Goal: Transaction & Acquisition: Purchase product/service

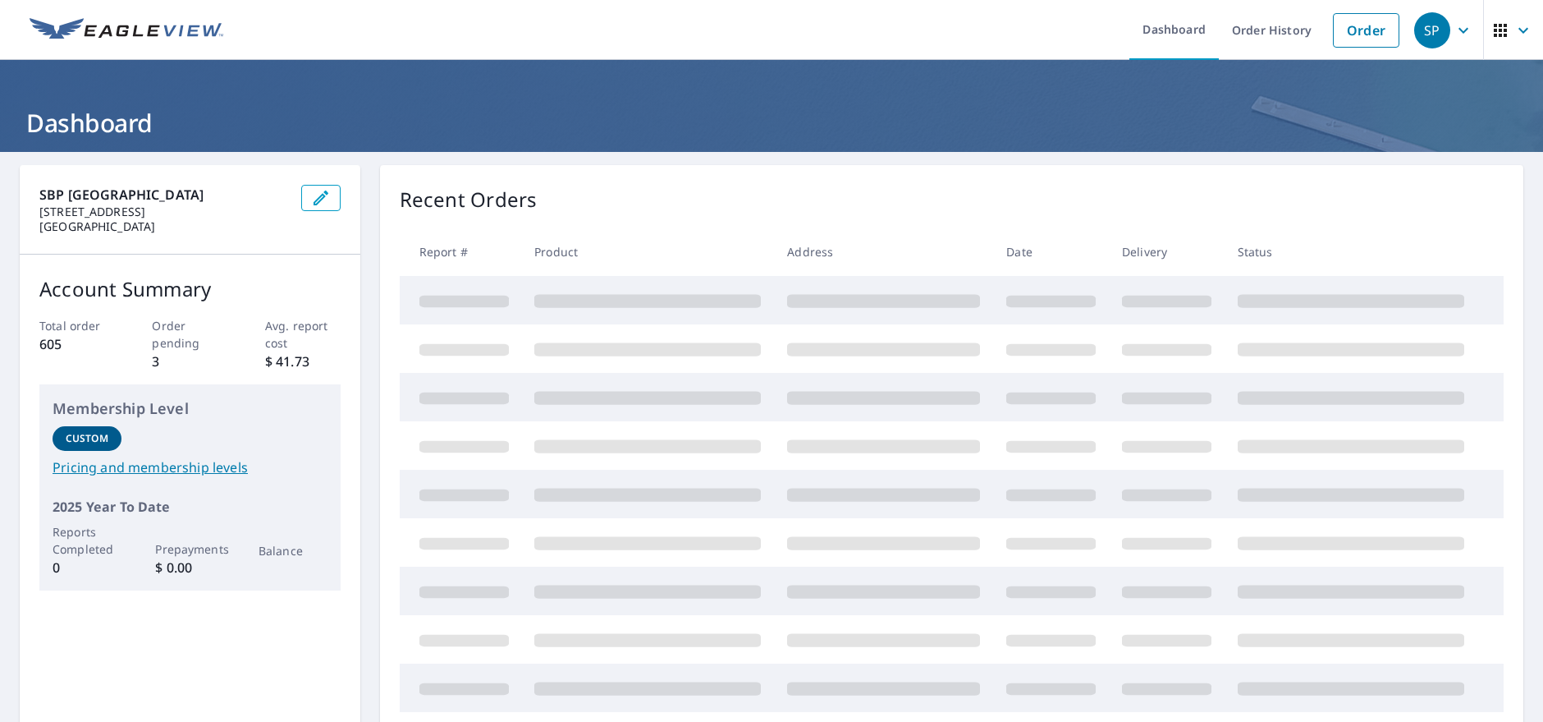
click at [773, 172] on div "Recent Orders Report # Product Address Date Delivery Status" at bounding box center [952, 472] width 1144 height 615
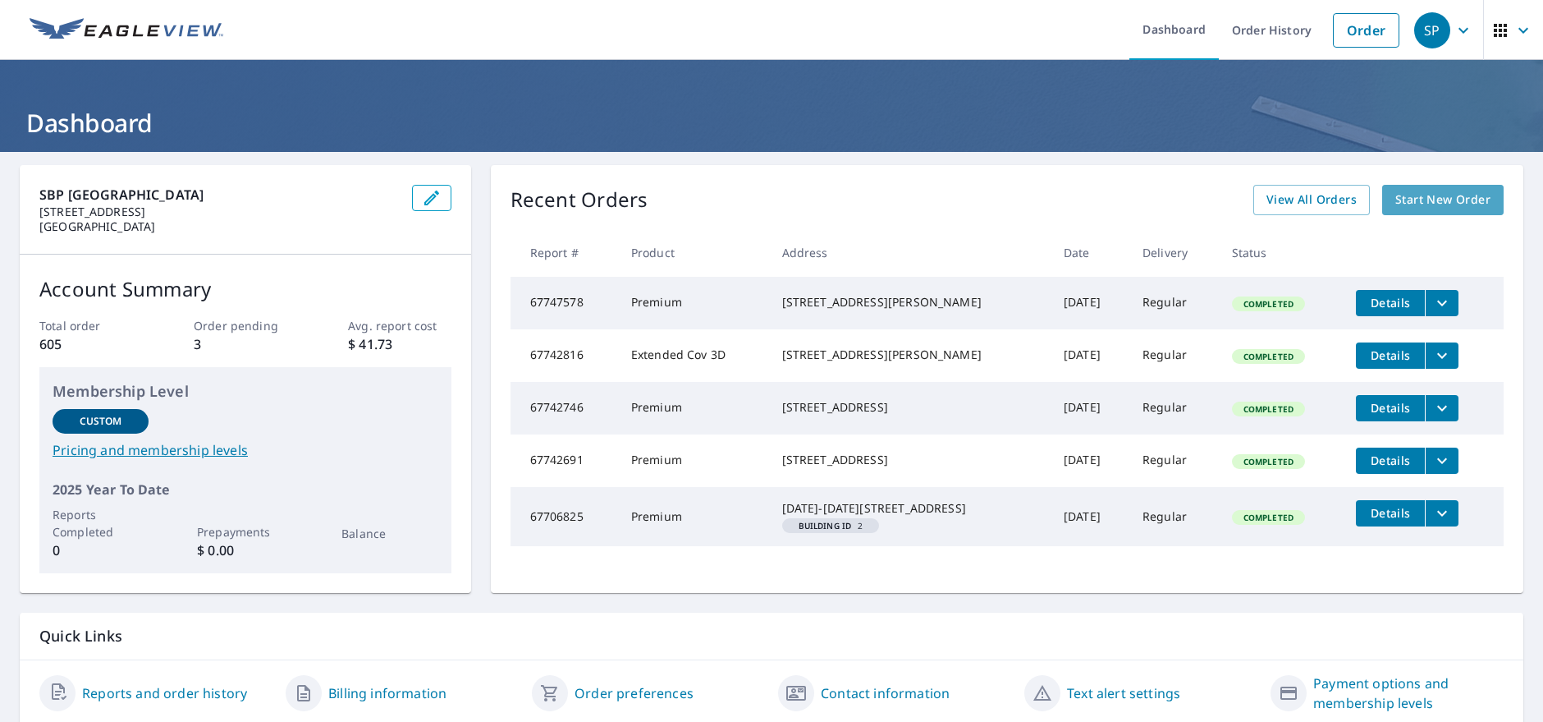
click at [1396, 193] on span "Start New Order" at bounding box center [1443, 200] width 95 height 21
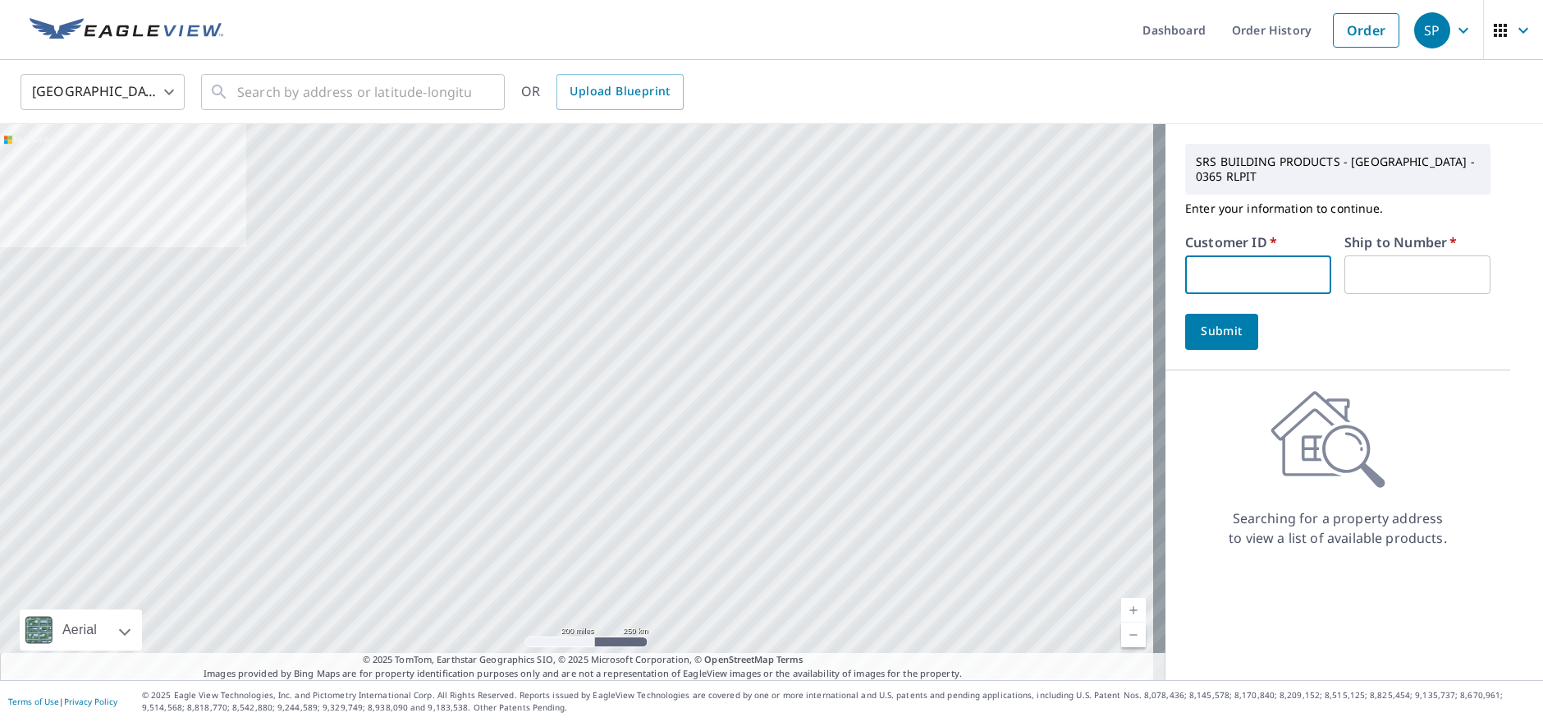
click at [1264, 268] on input "text" at bounding box center [1259, 274] width 146 height 39
type input "rjr364"
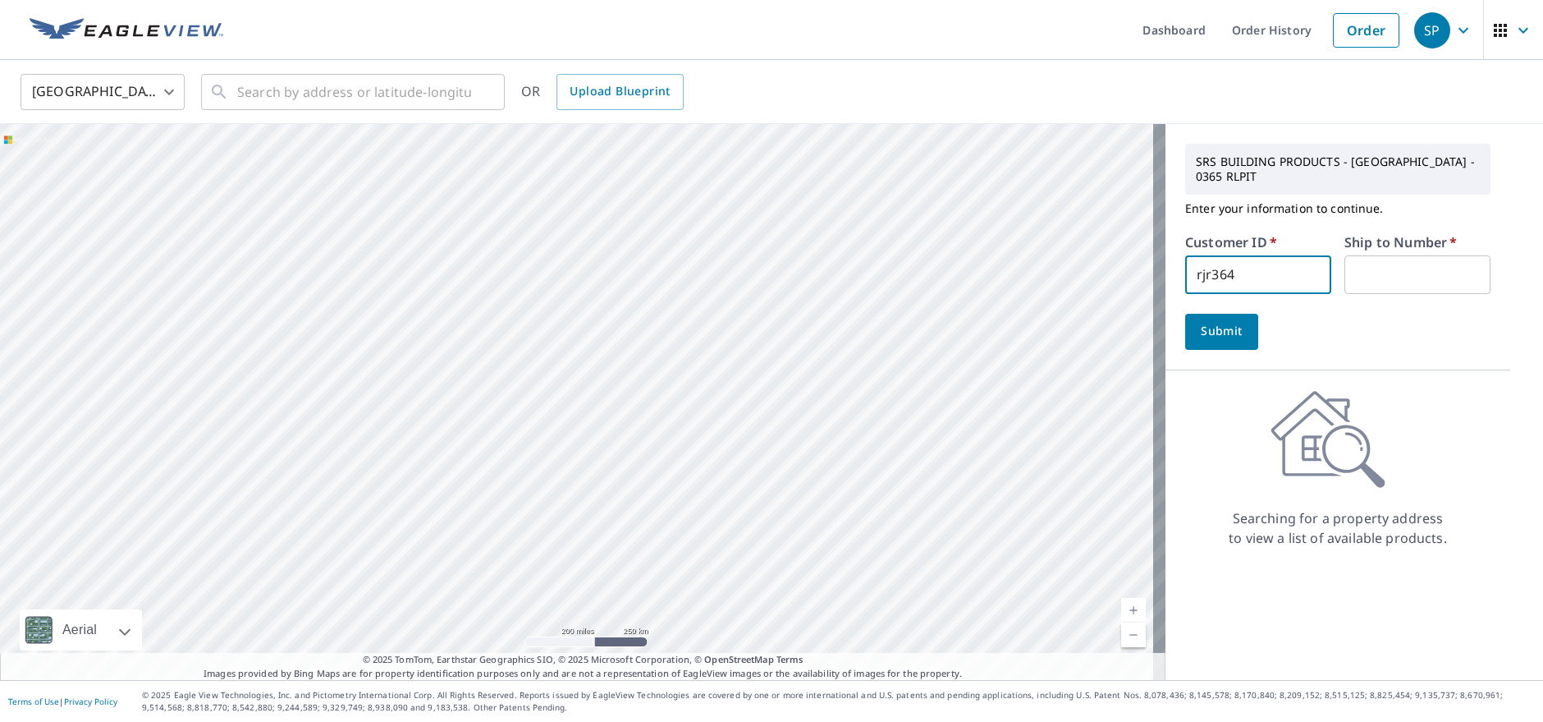
click at [1387, 268] on input "text" at bounding box center [1418, 274] width 146 height 39
type input "1"
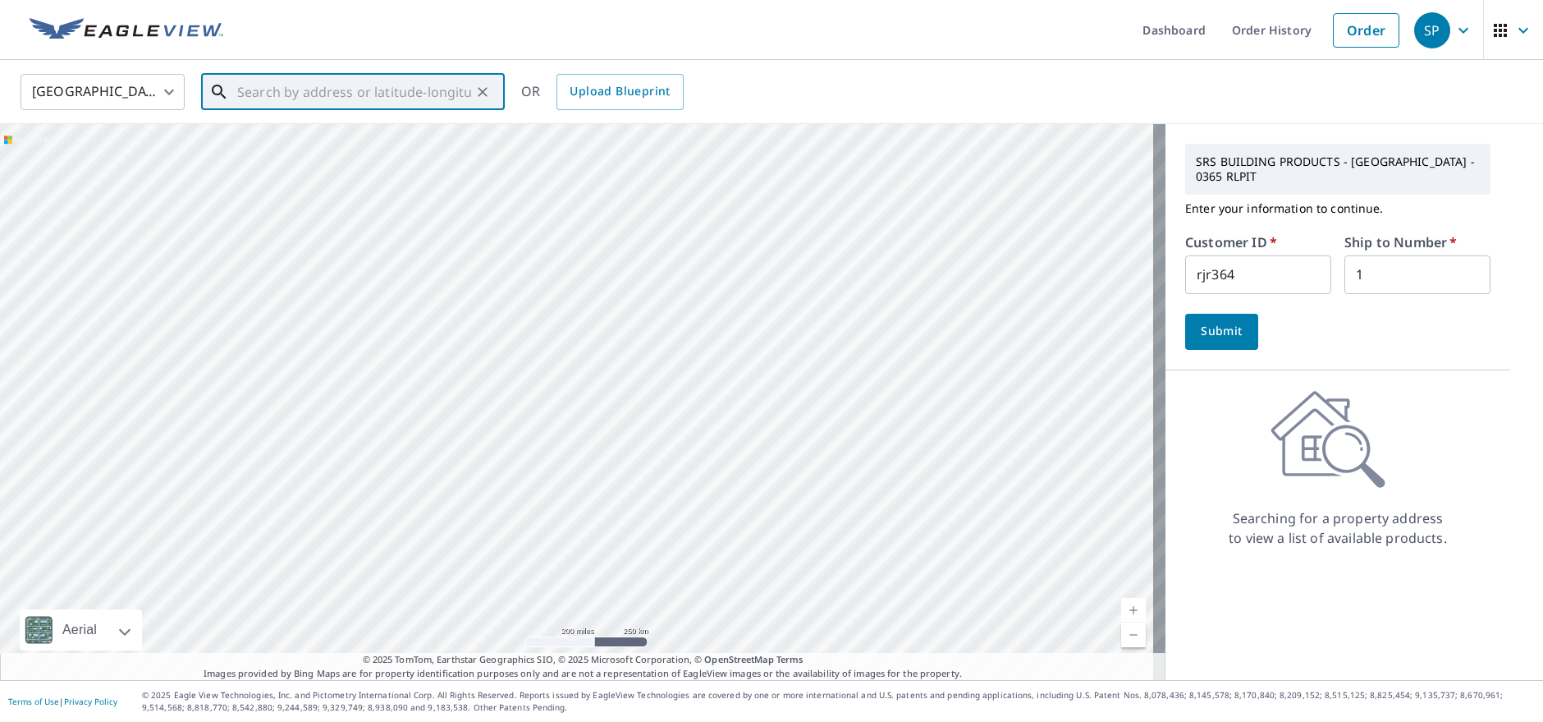
click at [340, 99] on input "text" at bounding box center [354, 92] width 234 height 46
drag, startPoint x: 305, startPoint y: 149, endPoint x: 351, endPoint y: 181, distance: 55.6
click at [351, 181] on ul "[STREET_ADDRESS][PERSON_NAME]" at bounding box center [353, 147] width 304 height 69
click at [328, 144] on span "[STREET_ADDRESS][PERSON_NAME]" at bounding box center [363, 140] width 258 height 20
type input "[STREET_ADDRESS][PERSON_NAME]"
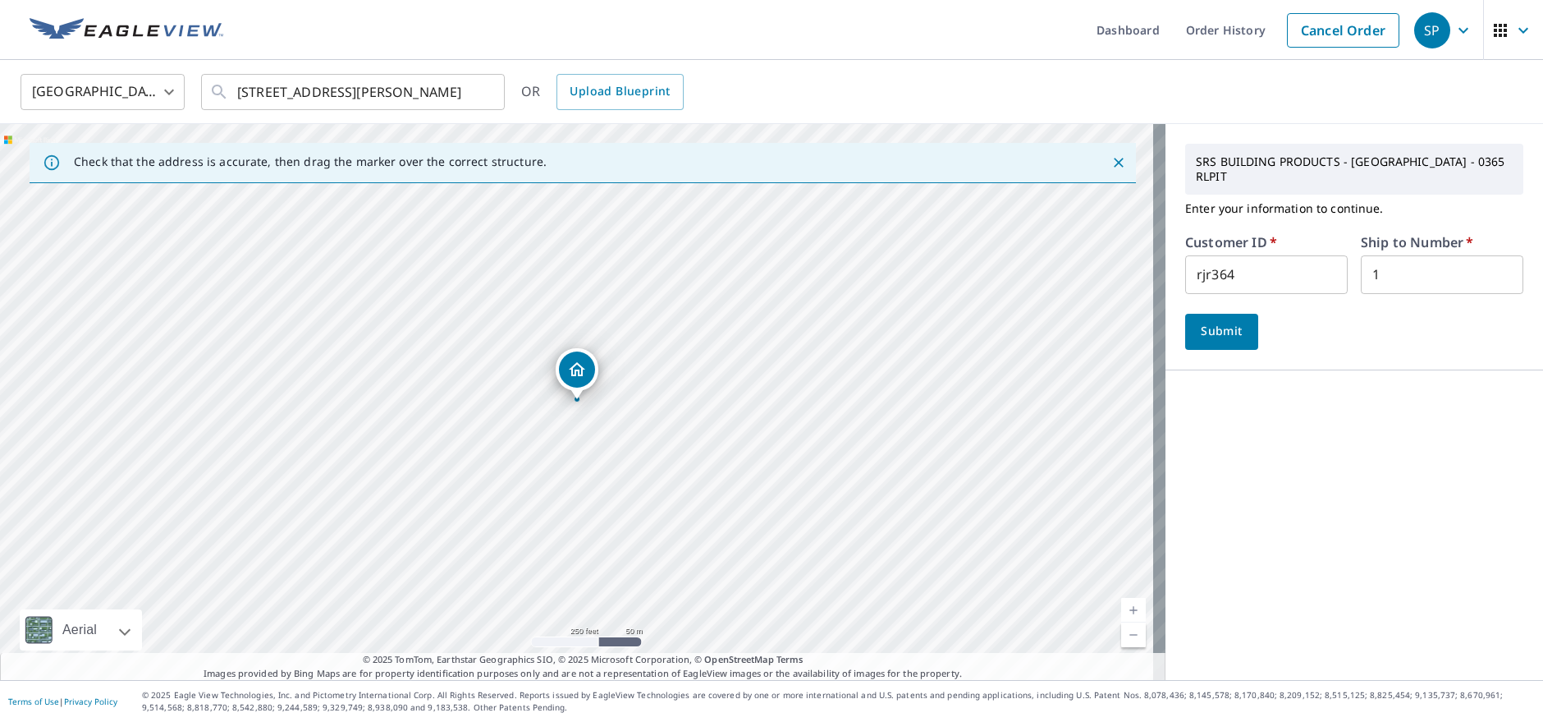
click at [1123, 633] on link "Current Level 17, Zoom Out" at bounding box center [1133, 634] width 25 height 25
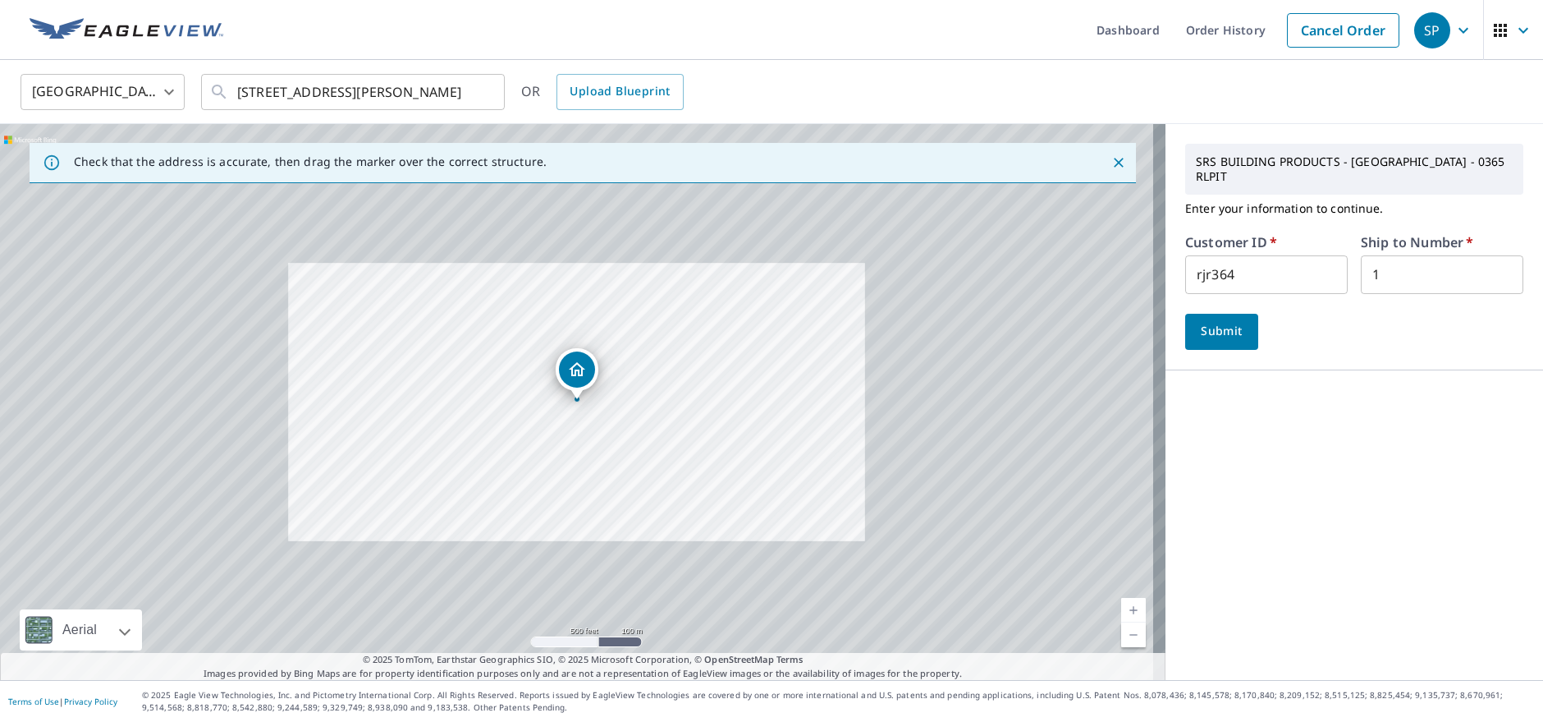
click at [1123, 633] on link "Current Level 16, Zoom Out" at bounding box center [1133, 634] width 25 height 25
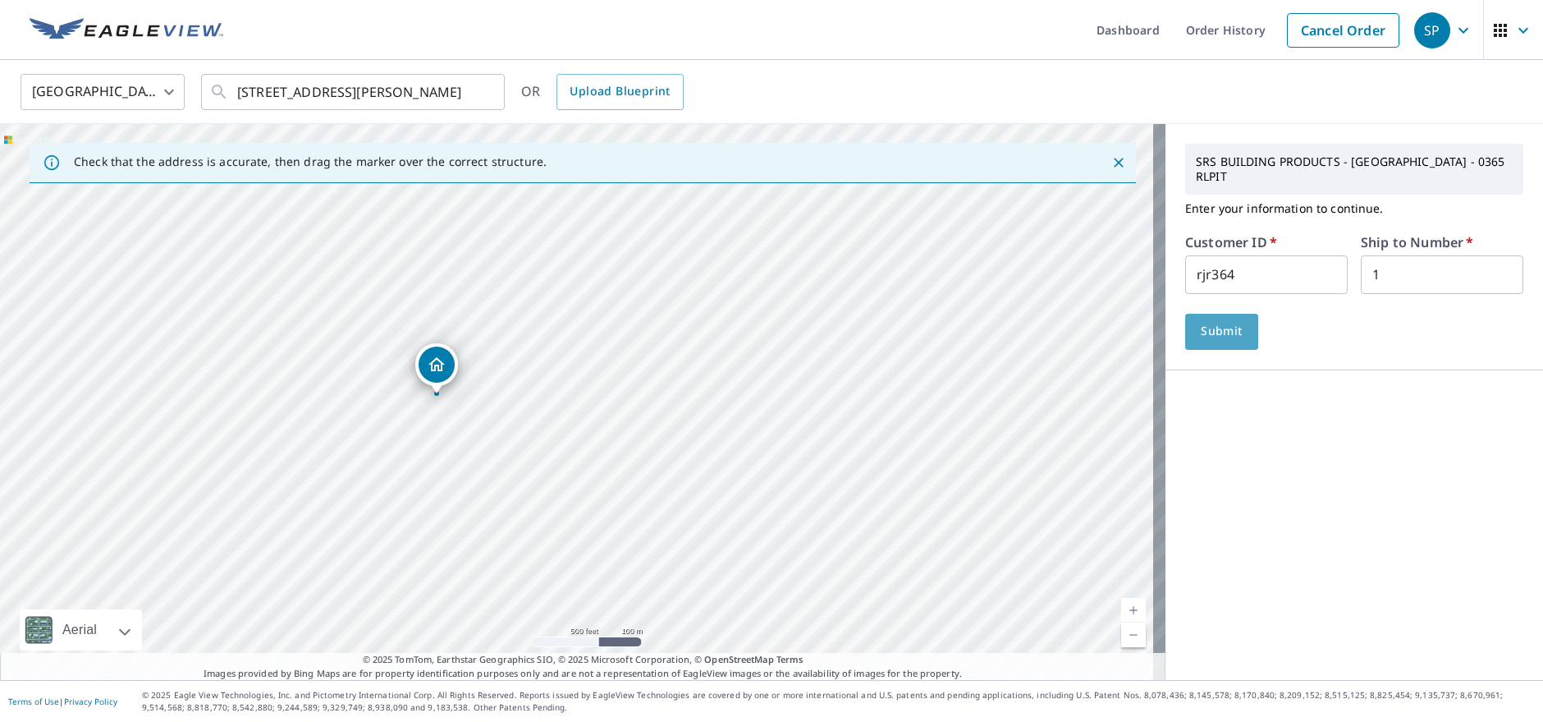
click at [1199, 321] on span "Submit" at bounding box center [1222, 331] width 47 height 21
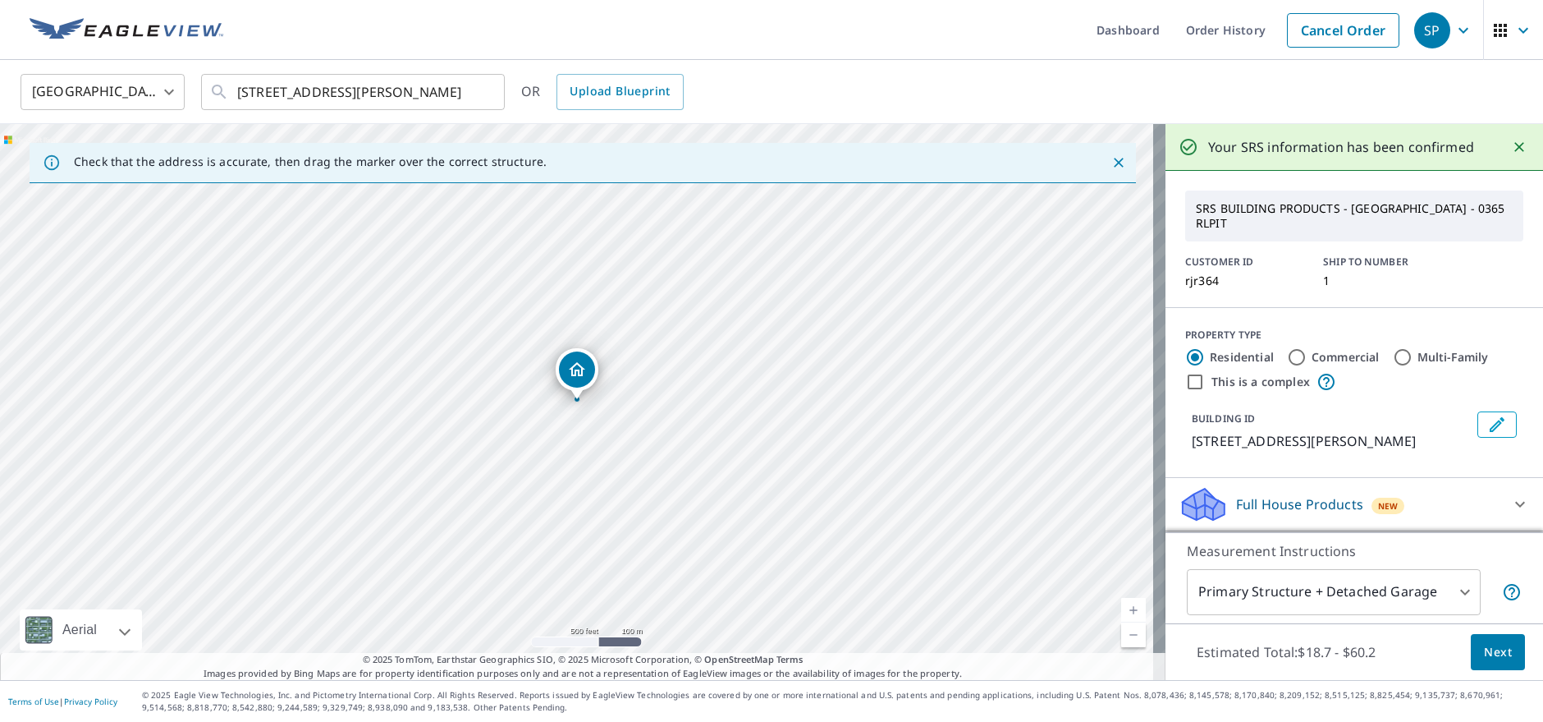
click at [1484, 646] on span "Next" at bounding box center [1498, 652] width 28 height 21
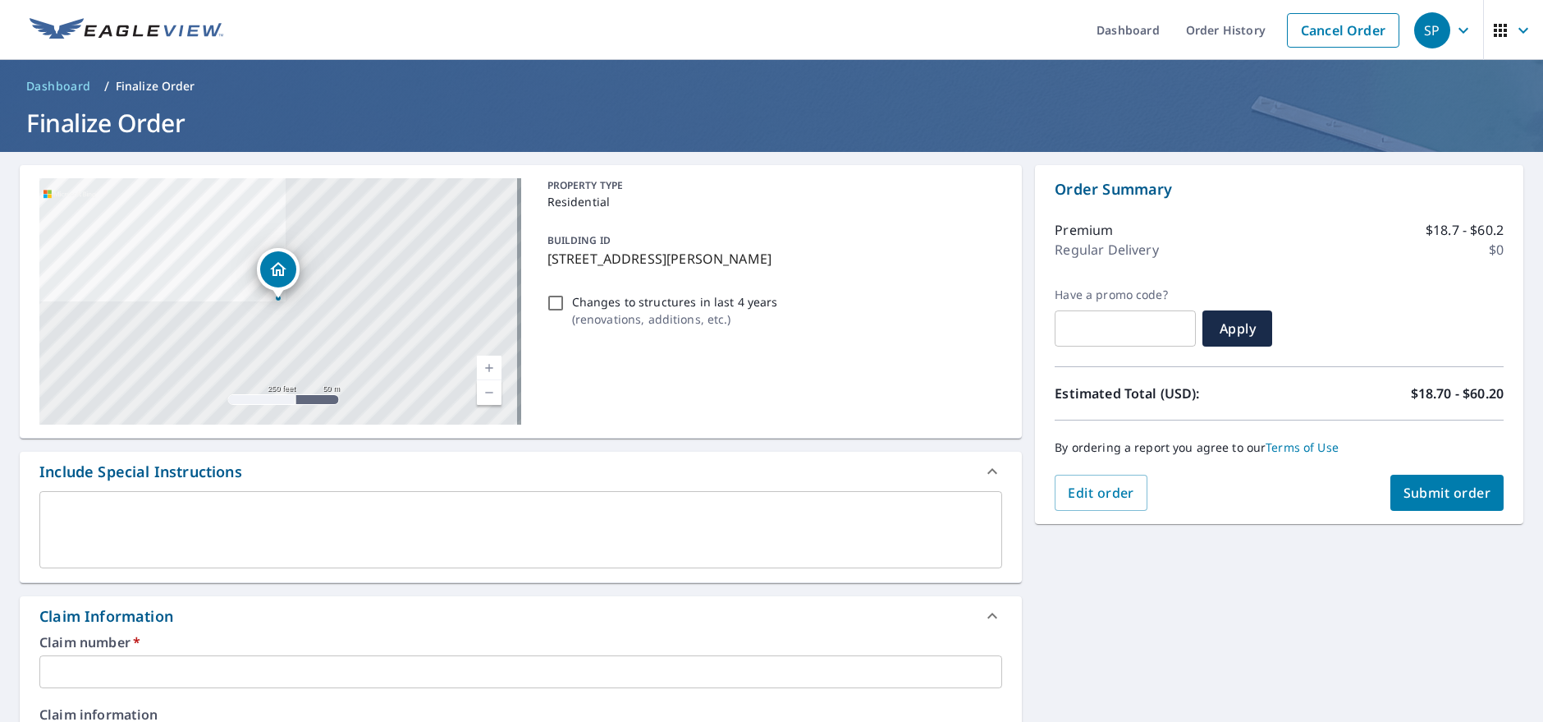
drag, startPoint x: 819, startPoint y: 256, endPoint x: 542, endPoint y: 268, distance: 277.8
click at [542, 268] on div "BUILDING ID [STREET_ADDRESS][PERSON_NAME]" at bounding box center [772, 249] width 462 height 52
checkbox input "true"
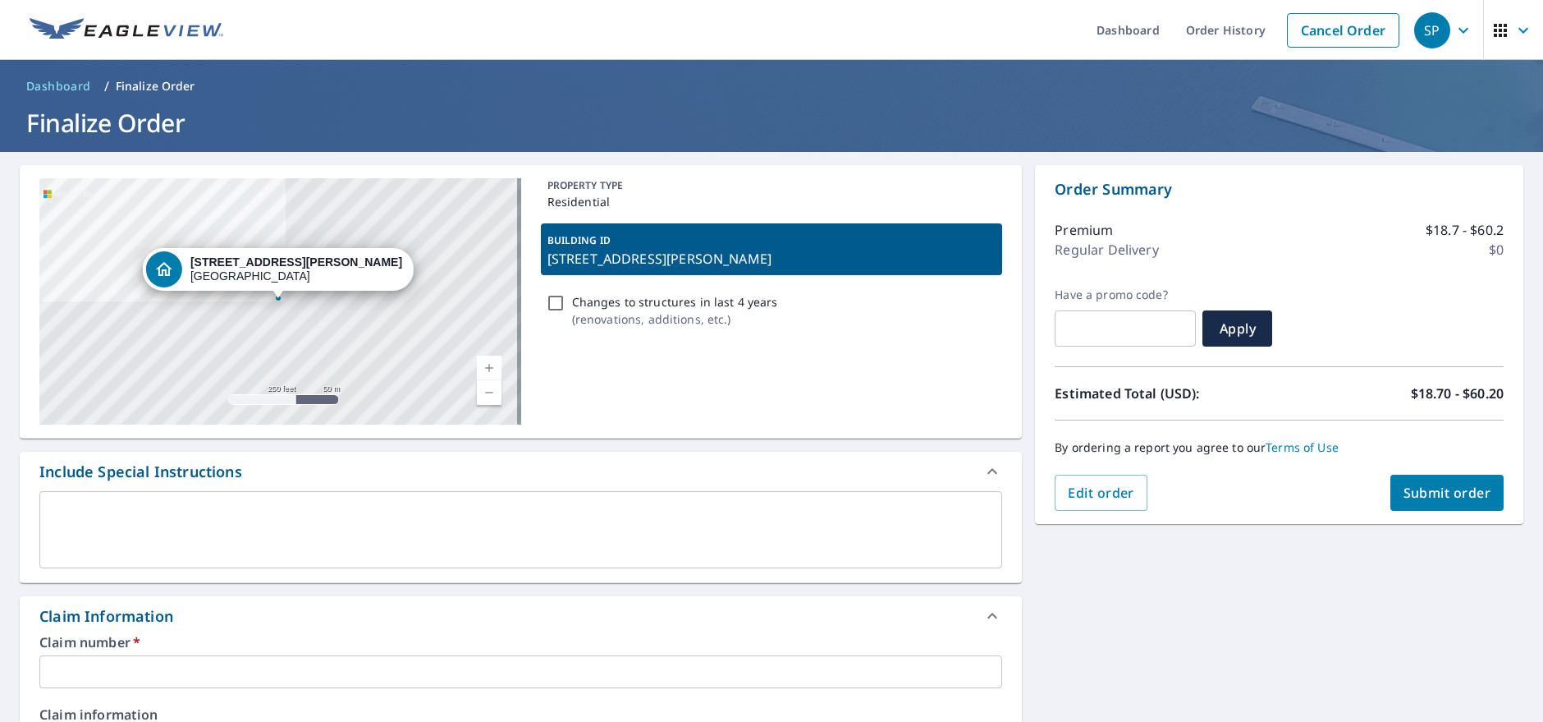
copy p "[STREET_ADDRESS][PERSON_NAME]"
click at [277, 514] on textarea at bounding box center [521, 530] width 940 height 47
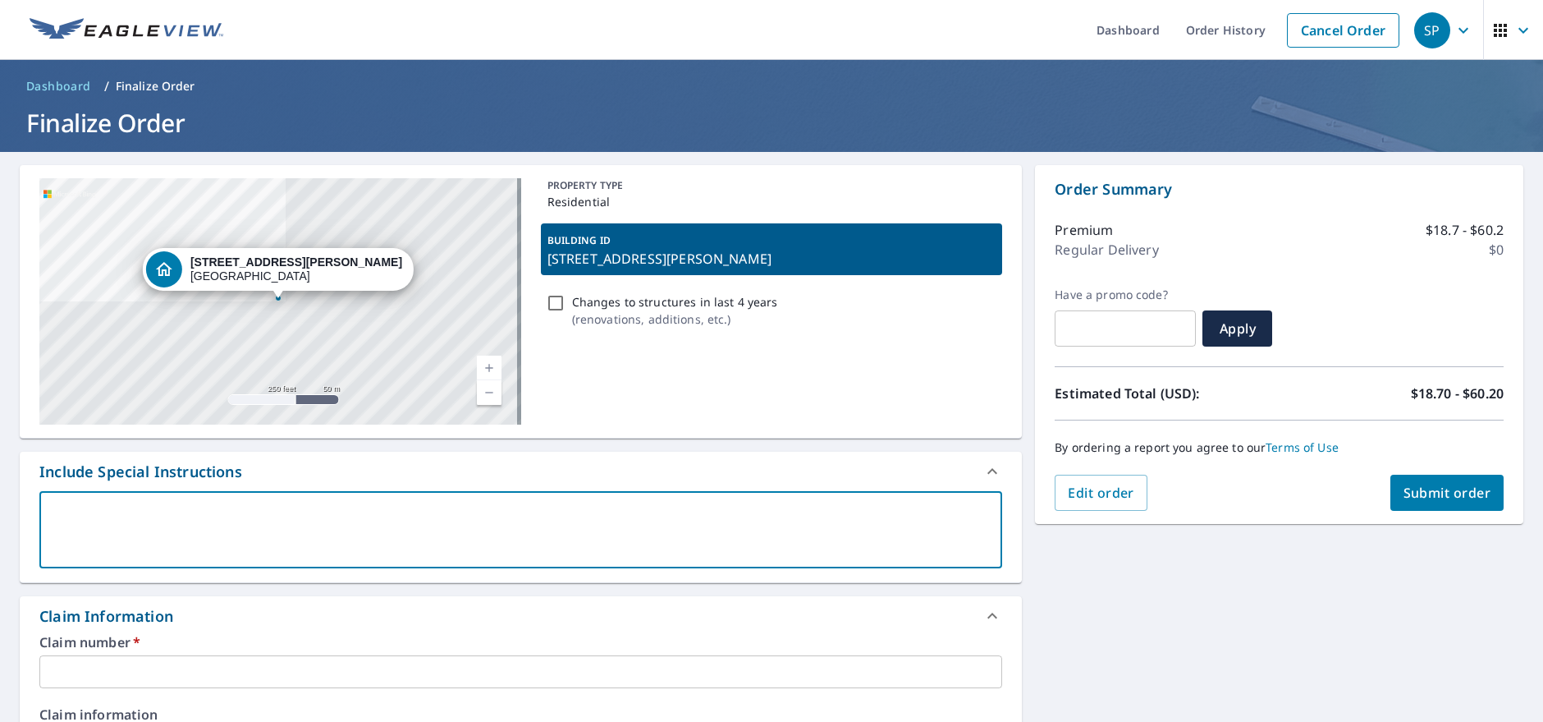
paste textarea "[STREET_ADDRESS][PERSON_NAME]"
type textarea "[STREET_ADDRESS][PERSON_NAME]"
type textarea "x"
checkbox input "true"
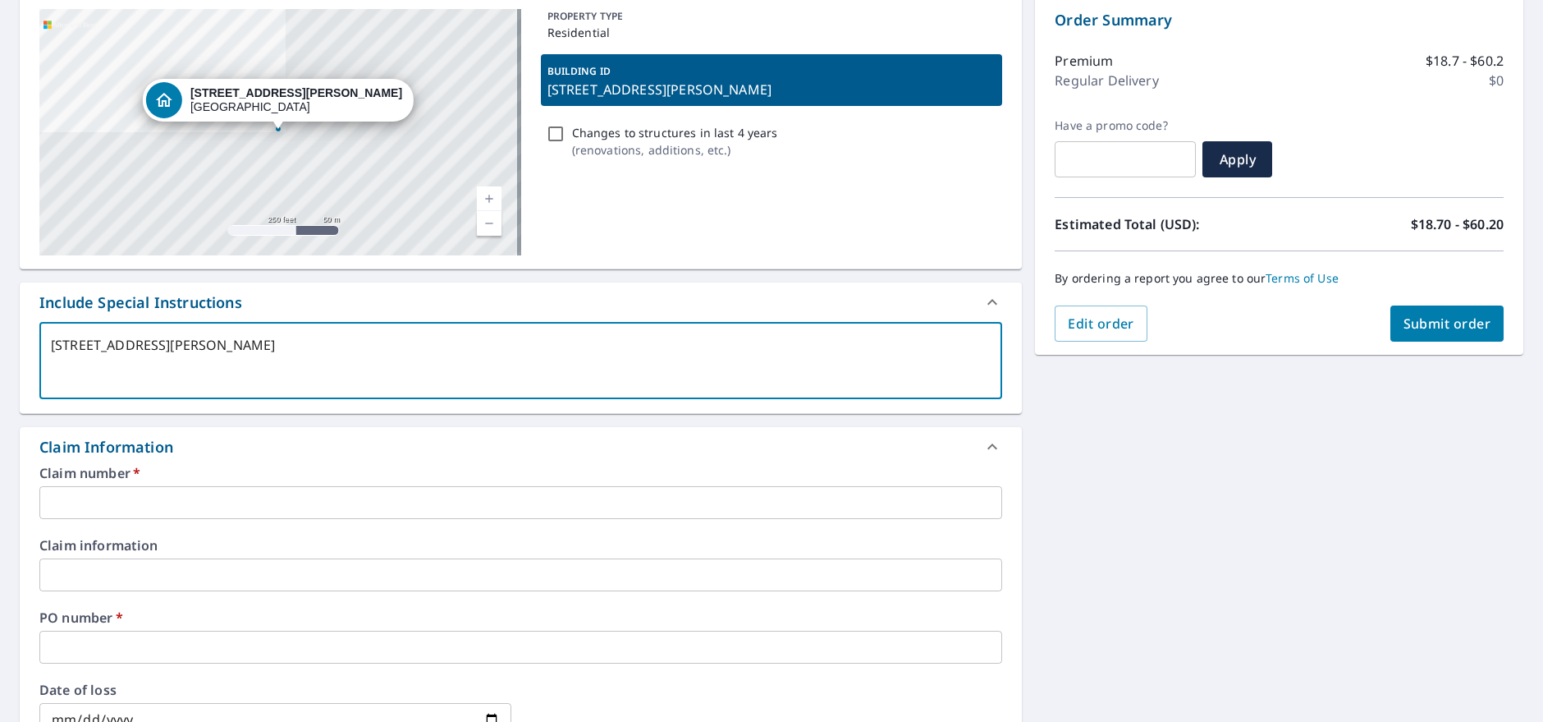
scroll to position [328, 0]
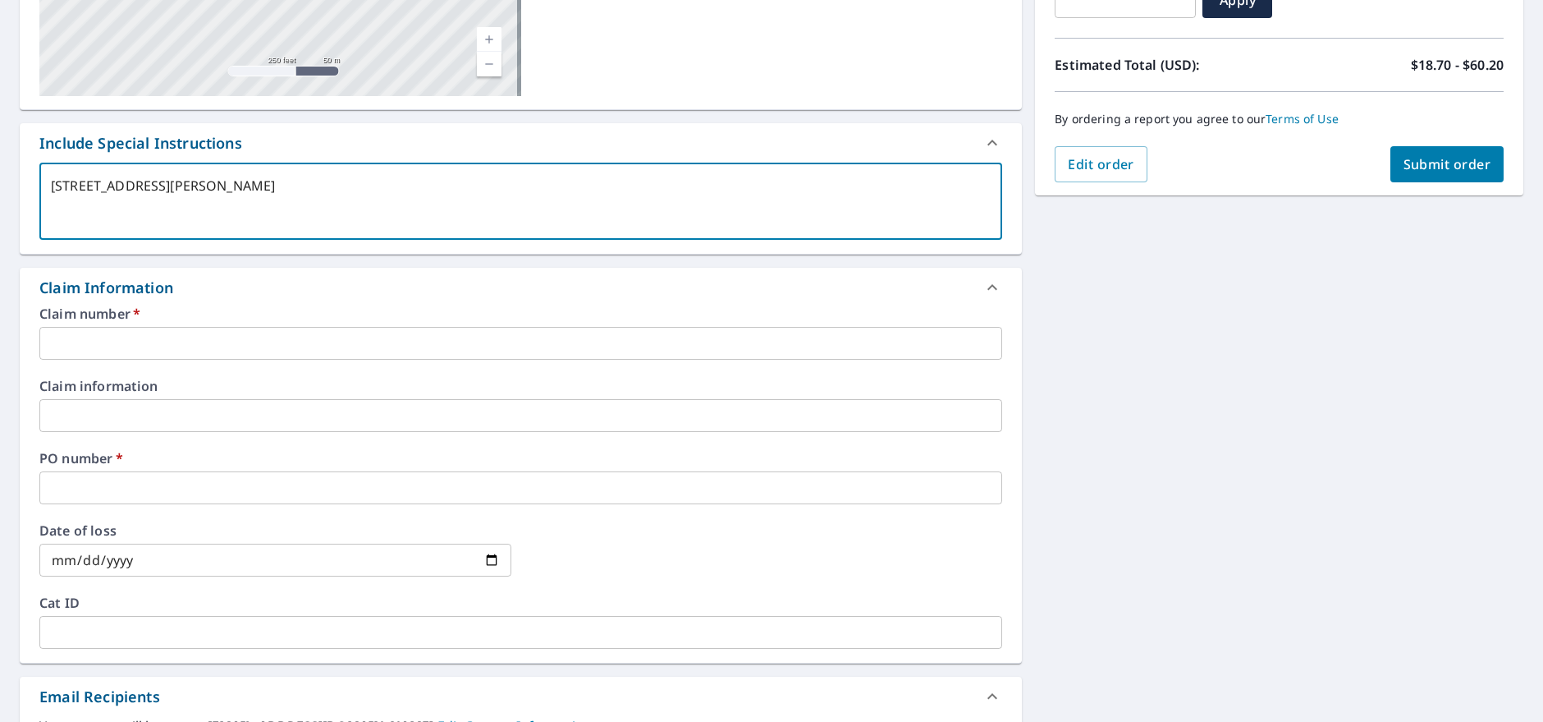
type textarea "[STREET_ADDRESS][PERSON_NAME]"
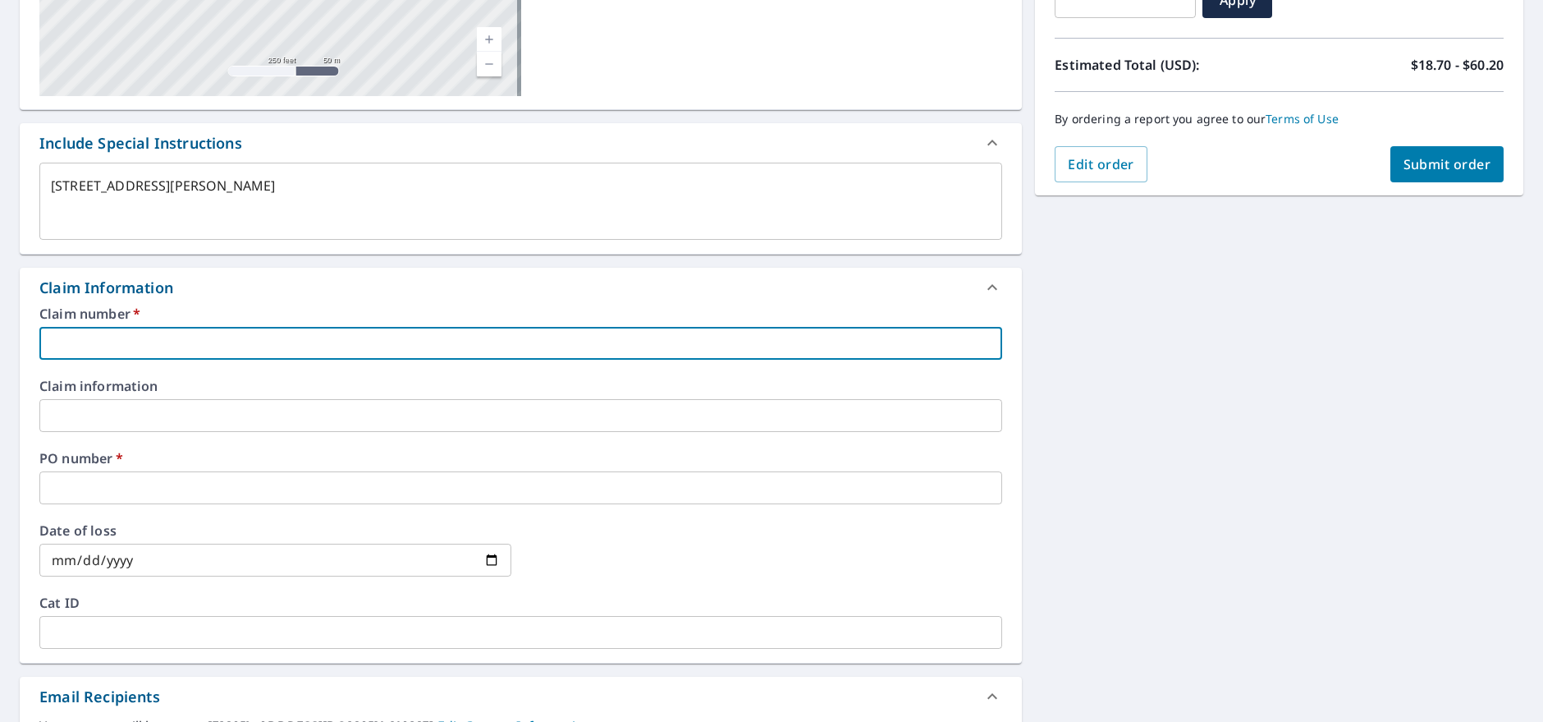
click at [163, 333] on input "text" at bounding box center [520, 343] width 963 height 33
paste input "[STREET_ADDRESS][PERSON_NAME]"
type textarea "x"
type input "[STREET_ADDRESS][PERSON_NAME]"
checkbox input "true"
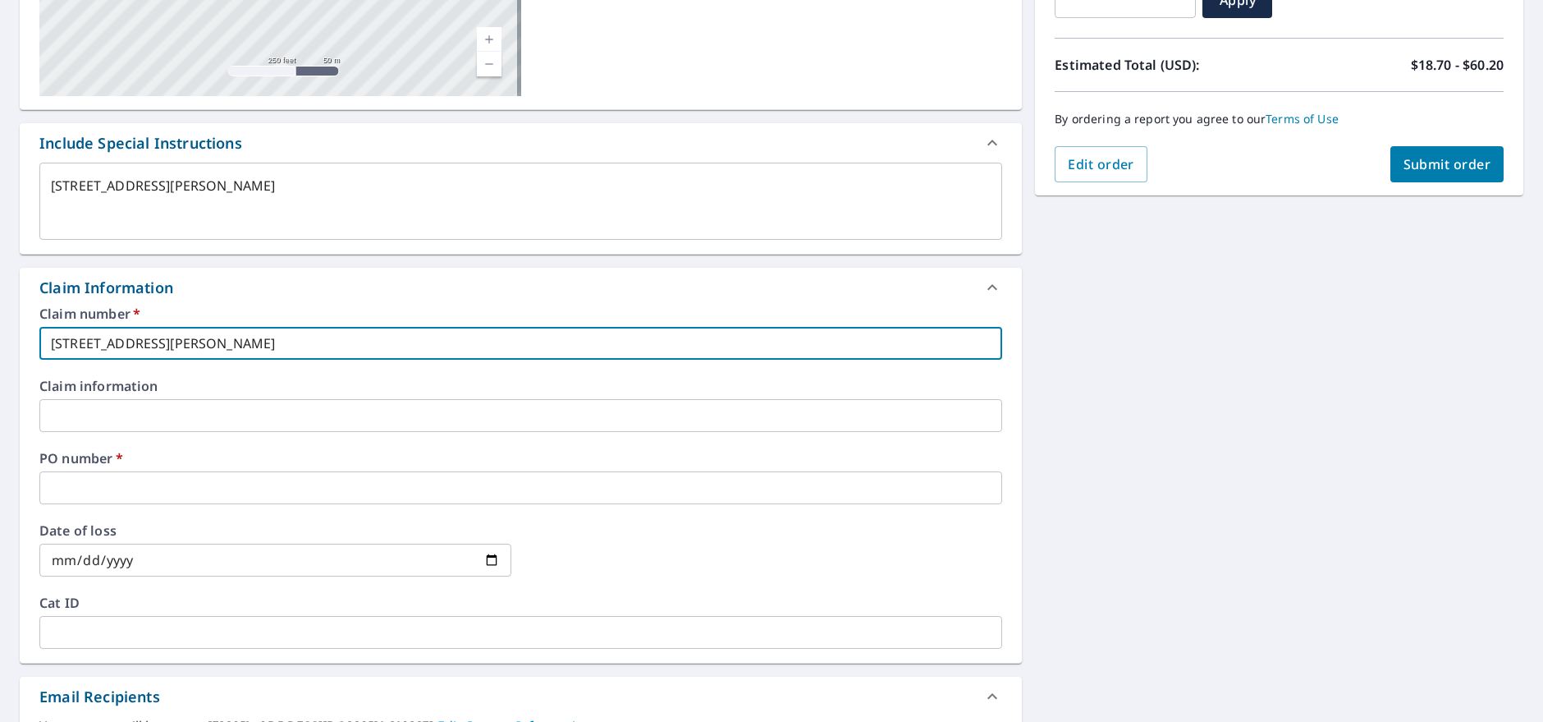
type input "[STREET_ADDRESS][PERSON_NAME]"
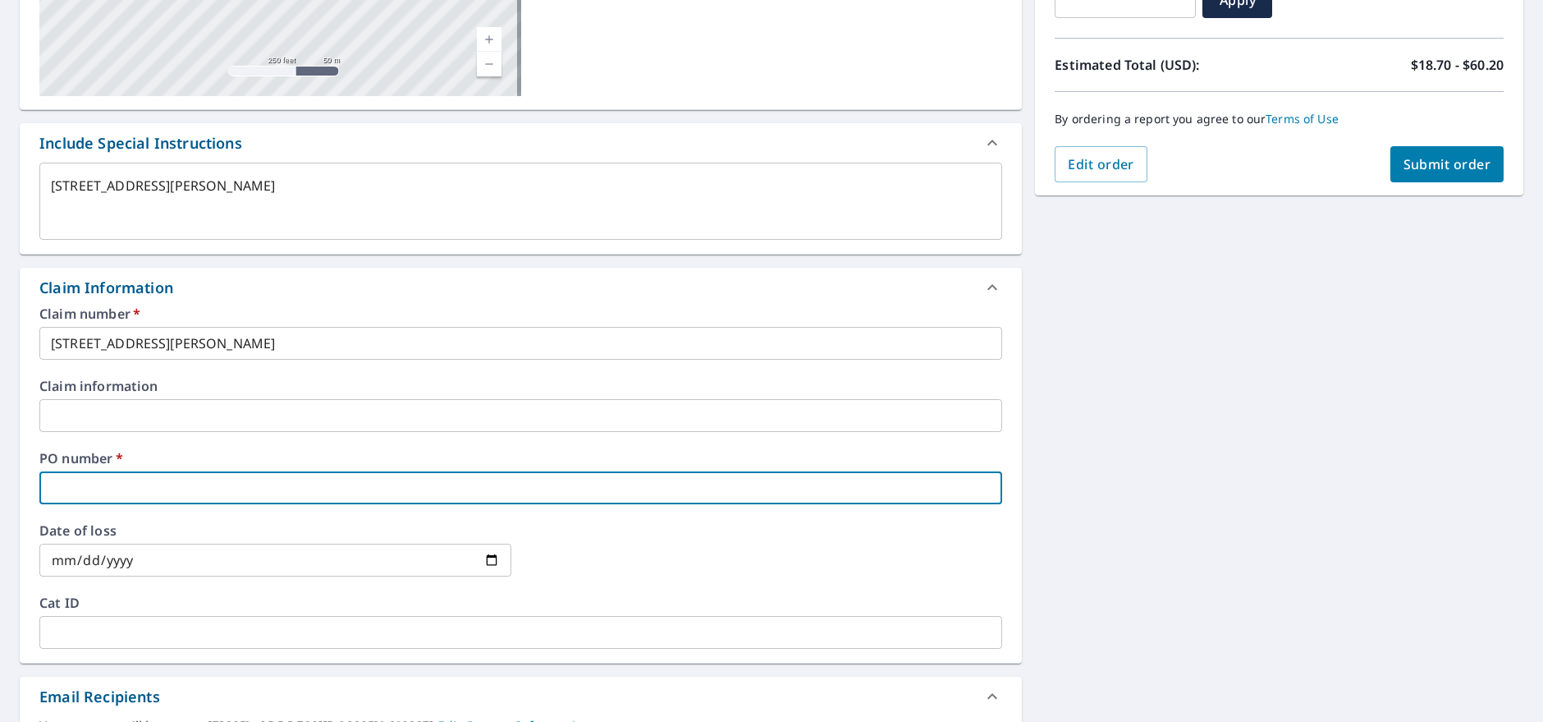
click at [144, 488] on input "text" at bounding box center [520, 487] width 963 height 33
paste input "[STREET_ADDRESS][PERSON_NAME]"
type textarea "x"
type input "[STREET_ADDRESS][PERSON_NAME]"
checkbox input "true"
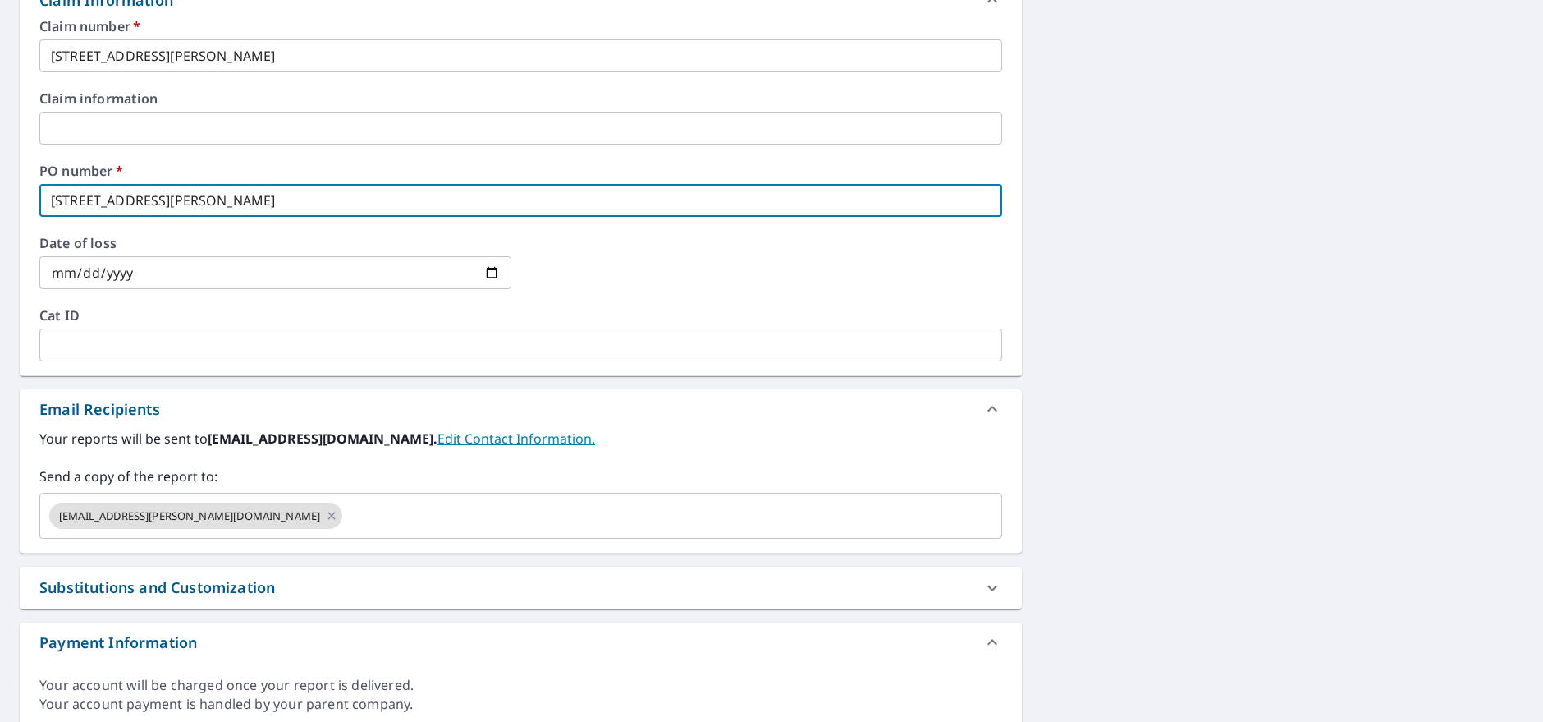
scroll to position [657, 0]
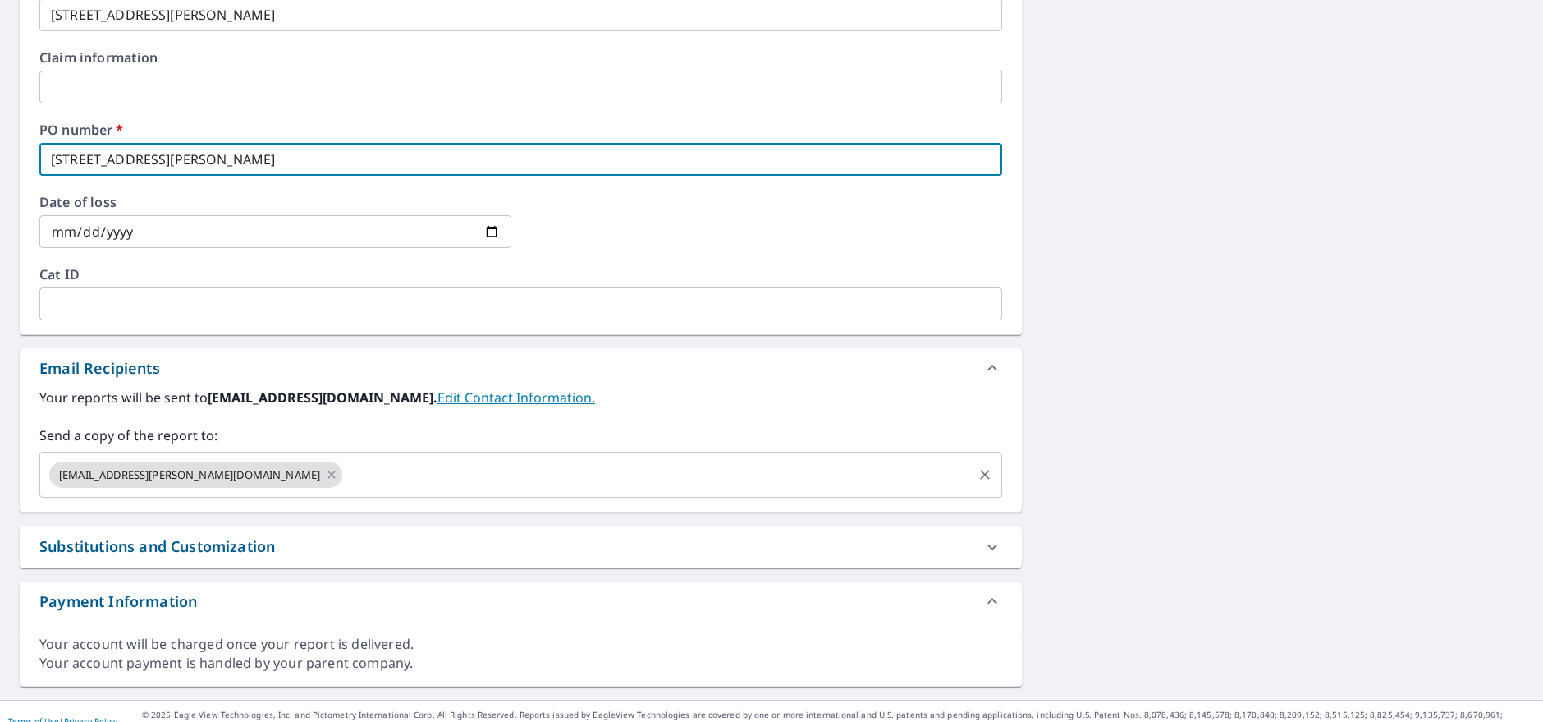
type input "[STREET_ADDRESS][PERSON_NAME]"
click at [345, 475] on input "text" at bounding box center [658, 474] width 626 height 31
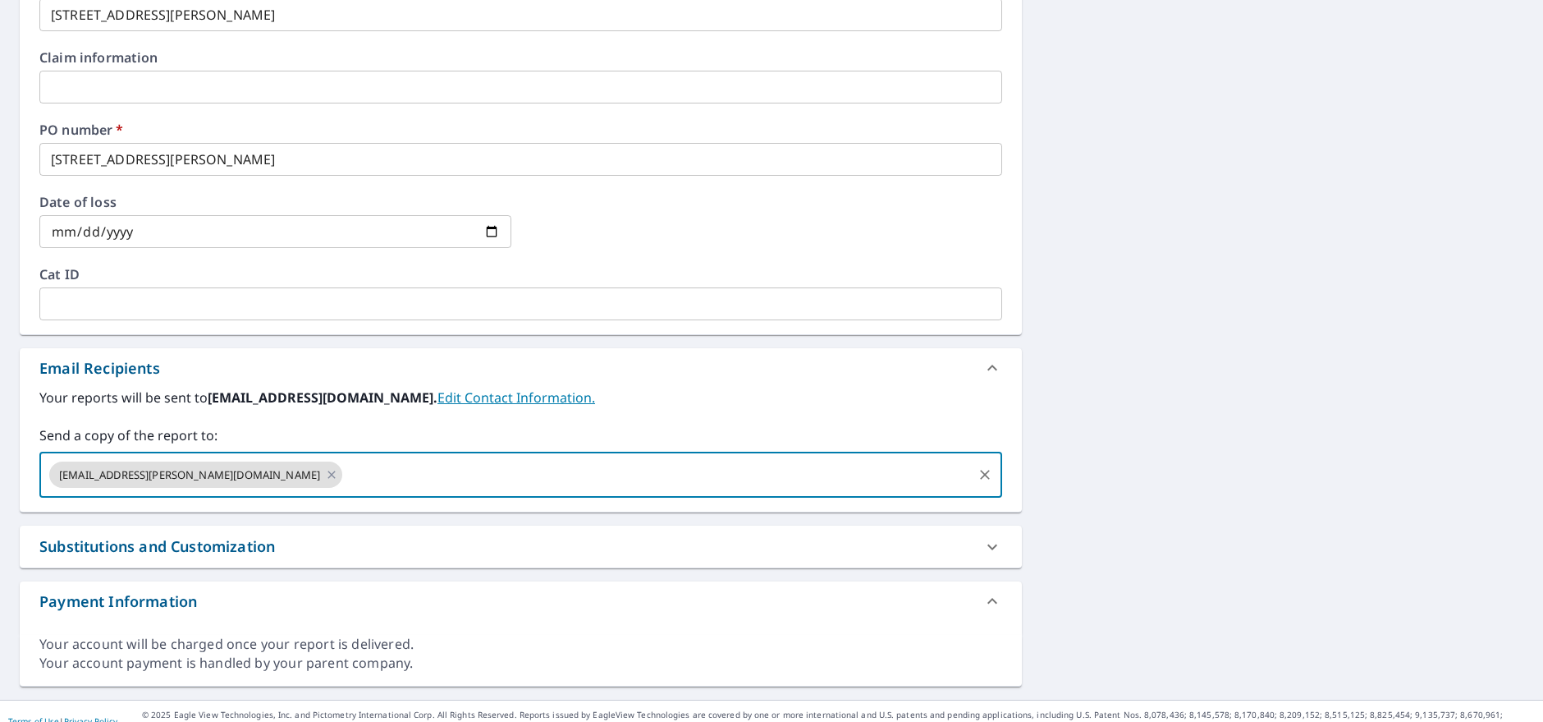
click at [345, 475] on input "text" at bounding box center [658, 474] width 626 height 31
type input "[EMAIL_ADDRESS][DOMAIN_NAME]"
click at [310, 534] on div "Substitutions and Customization" at bounding box center [521, 546] width 1002 height 42
type textarea "x"
checkbox input "true"
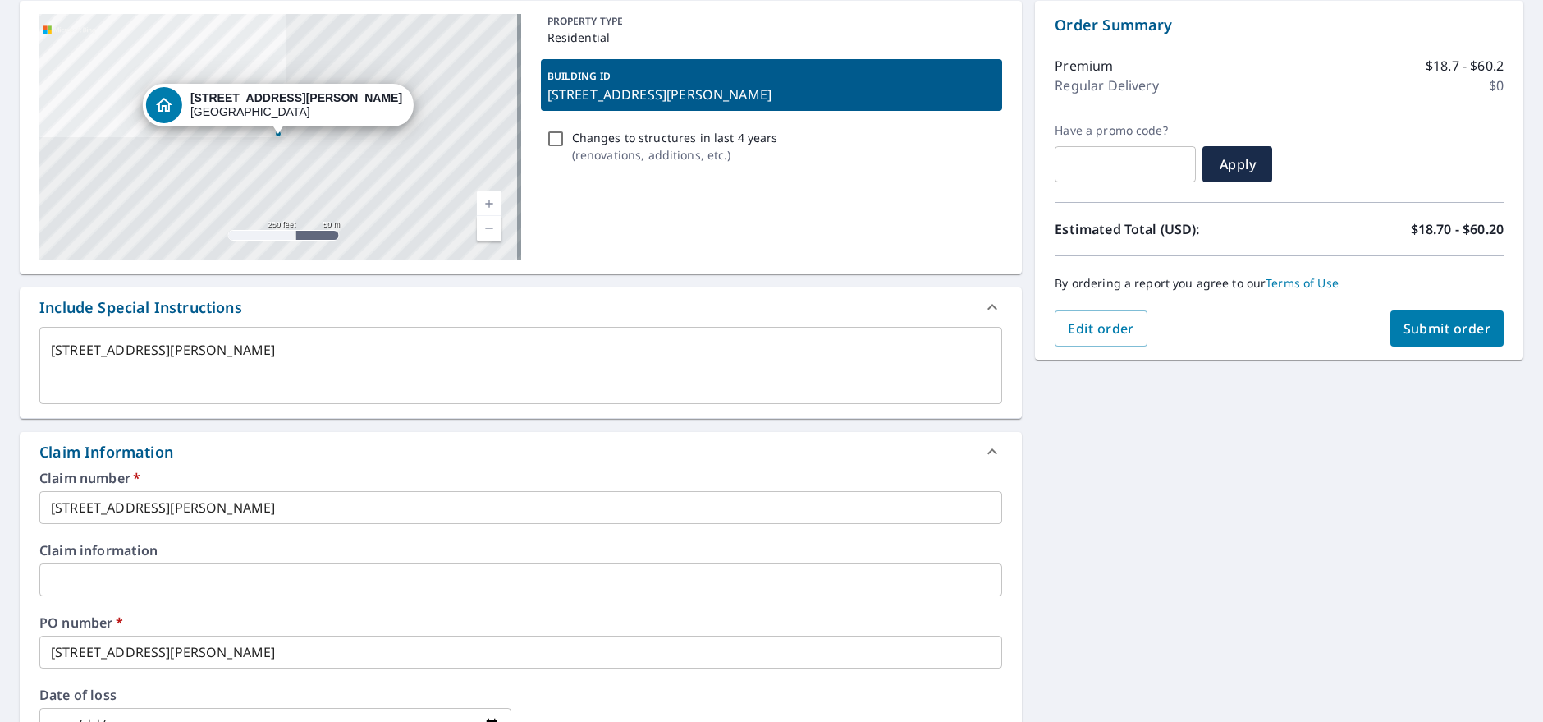
scroll to position [0, 0]
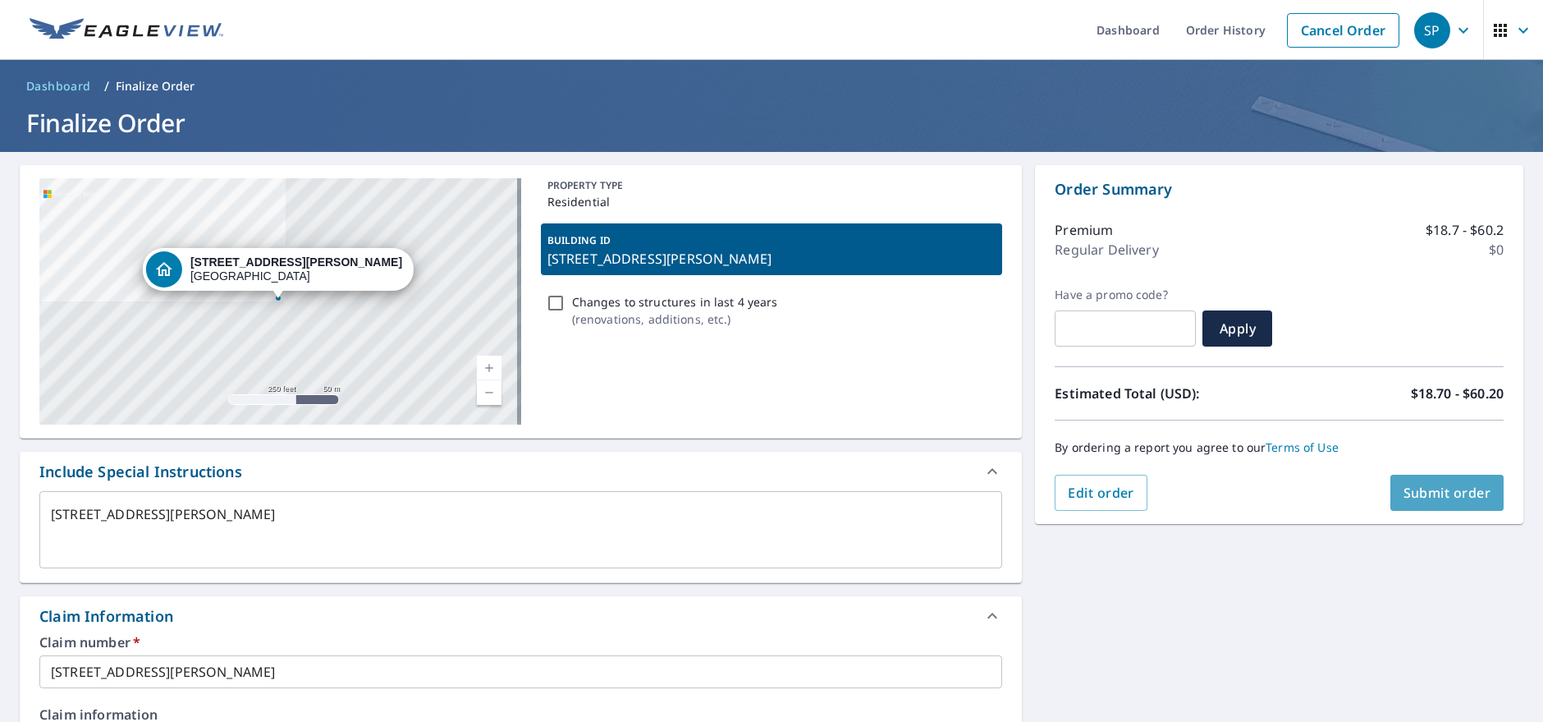
click at [1441, 493] on span "Submit order" at bounding box center [1448, 493] width 88 height 18
type textarea "x"
checkbox input "true"
